Goal: Task Accomplishment & Management: Manage account settings

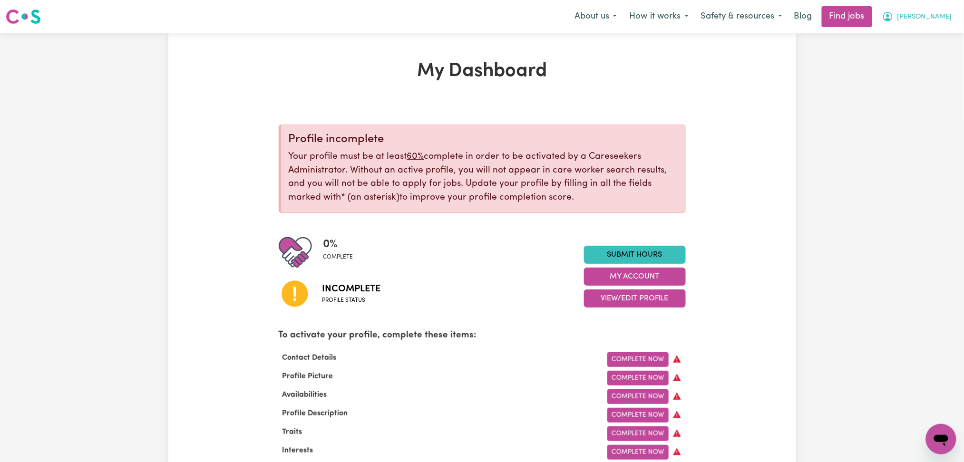
click at [942, 26] on button "[PERSON_NAME]" at bounding box center [917, 17] width 82 height 20
click at [914, 71] on link "Logout" at bounding box center [919, 73] width 75 height 18
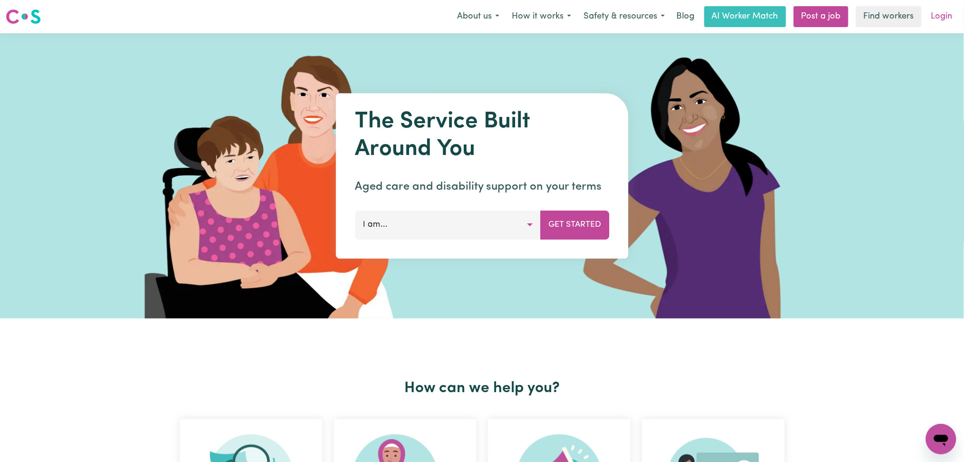
click at [934, 7] on link "Login" at bounding box center [941, 16] width 33 height 21
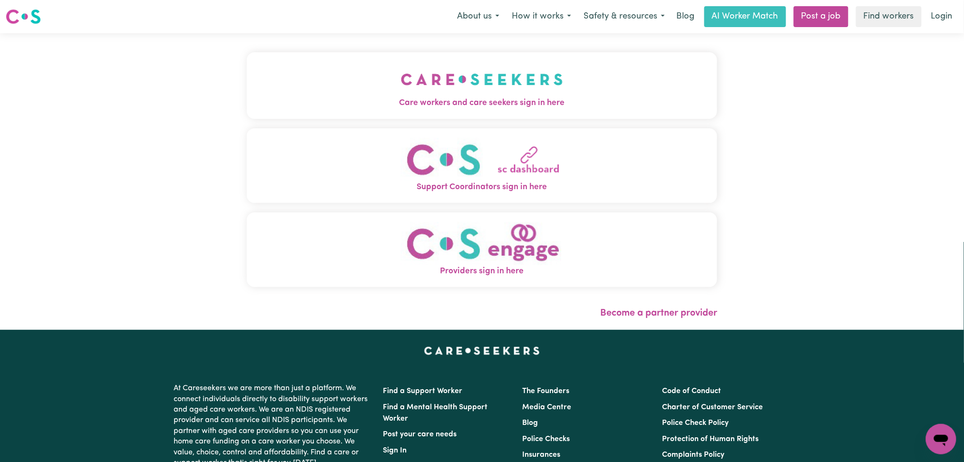
click at [294, 79] on button "Care workers and care seekers sign in here" at bounding box center [482, 85] width 471 height 67
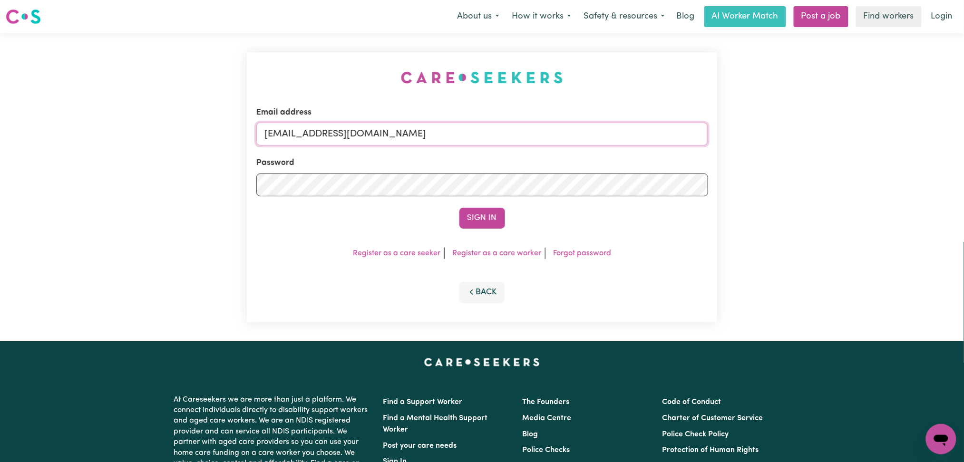
click at [372, 132] on input "[EMAIL_ADDRESS][DOMAIN_NAME]" at bounding box center [482, 134] width 452 height 23
drag, startPoint x: 313, startPoint y: 131, endPoint x: 569, endPoint y: 131, distance: 255.3
click at [569, 131] on input "Superuser~[EMAIL_ADDRESS][DOMAIN_NAME]" at bounding box center [482, 134] width 452 height 23
type input "Superuser~[EMAIL_ADDRESS][DOMAIN_NAME]"
click at [509, 213] on div "Sign In" at bounding box center [482, 218] width 452 height 21
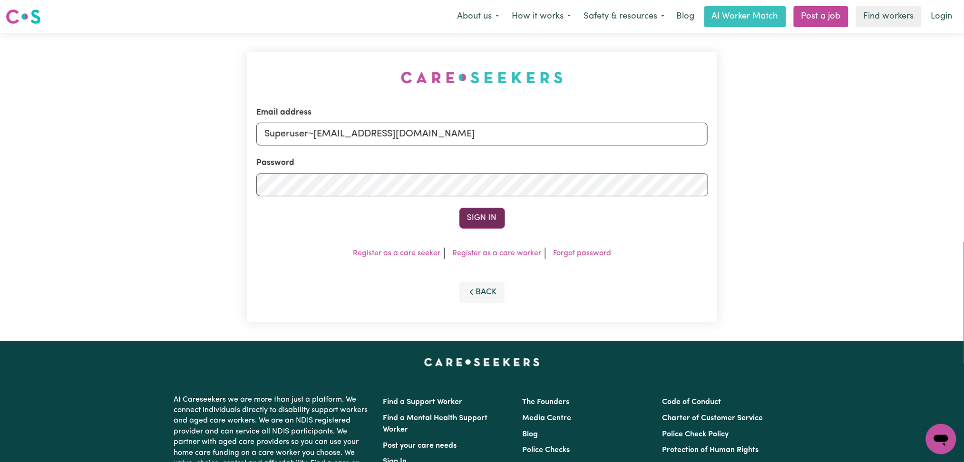
click at [488, 213] on button "Sign In" at bounding box center [482, 218] width 46 height 21
